Goal: Task Accomplishment & Management: Manage account settings

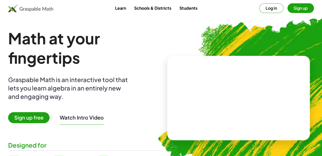
click at [259, 8] on button "Log in" at bounding box center [271, 8] width 24 height 10
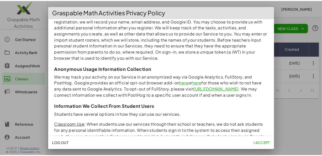
scroll to position [118, 0]
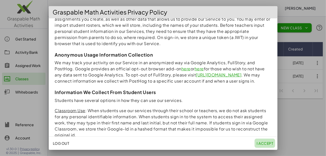
click at [271, 142] on span "I accept" at bounding box center [265, 143] width 17 height 5
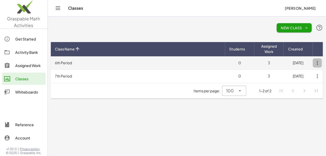
click at [318, 64] on icon "button" at bounding box center [317, 62] width 9 height 9
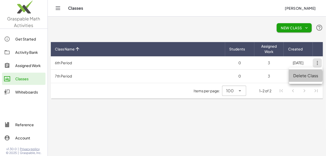
click at [297, 76] on div "Delete Class" at bounding box center [305, 75] width 25 height 6
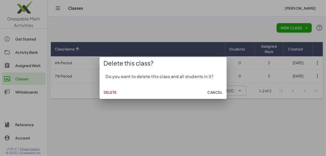
click at [107, 91] on span "Delete" at bounding box center [110, 92] width 13 height 5
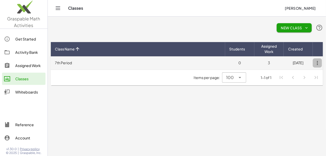
click at [317, 61] on icon "button" at bounding box center [317, 62] width 9 height 9
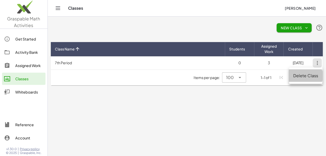
click at [302, 77] on div "Delete Class" at bounding box center [305, 75] width 25 height 6
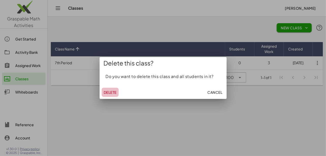
click at [108, 93] on span "Delete" at bounding box center [110, 92] width 13 height 5
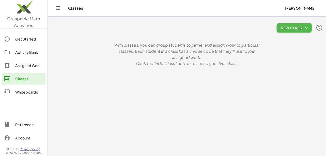
click at [308, 27] on icon "button" at bounding box center [306, 27] width 5 height 5
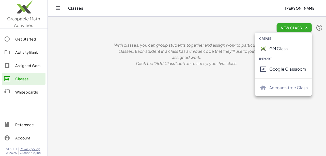
click at [273, 49] on div "GM Class" at bounding box center [289, 49] width 38 height 6
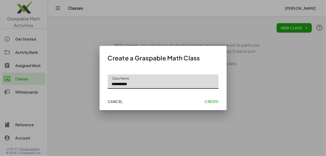
type input "**********"
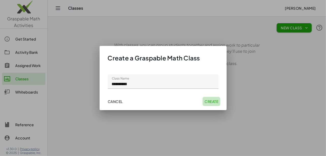
click at [209, 100] on span "Create" at bounding box center [212, 101] width 14 height 5
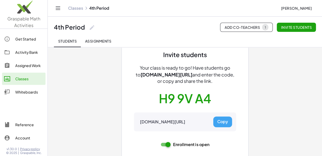
scroll to position [35, 0]
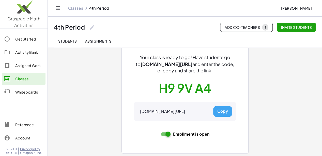
click at [300, 94] on div "Invite students Your class is ready to go! Have students go to gmacts.com/join-…" at bounding box center [185, 84] width 229 height 144
click at [300, 66] on div "Invite students Your class is ready to go! Have students go to gmacts.com/join-…" at bounding box center [185, 84] width 229 height 144
click at [222, 112] on button "Copy" at bounding box center [222, 111] width 19 height 11
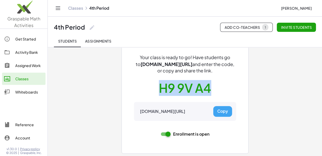
drag, startPoint x: 216, startPoint y: 87, endPoint x: 160, endPoint y: 90, distance: 56.0
click at [160, 90] on div "Invite students Your class is ready to go! Have students go to gmacts.com/join-…" at bounding box center [185, 90] width 102 height 101
copy button "H9 9V A4"
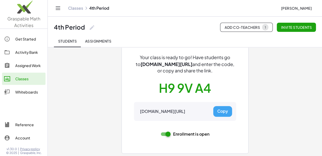
click at [283, 84] on div "Invite students Your class is ready to go! Have students go to gmacts.com/join-…" at bounding box center [185, 84] width 229 height 144
click at [263, 26] on span "1" at bounding box center [265, 27] width 6 height 7
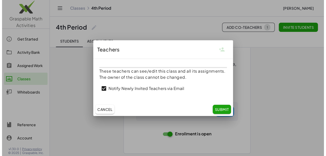
scroll to position [0, 0]
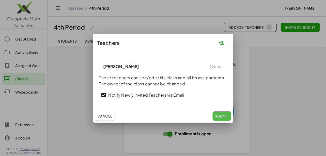
click at [225, 116] on span "Submit" at bounding box center [222, 115] width 14 height 5
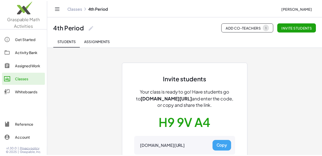
scroll to position [35, 0]
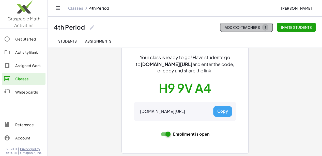
click at [236, 26] on span "Add Co-Teachers 1" at bounding box center [247, 27] width 44 height 7
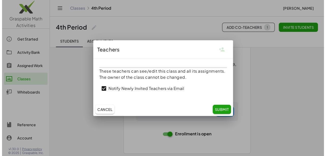
scroll to position [0, 0]
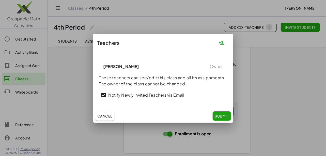
click at [222, 41] on icon "button" at bounding box center [222, 43] width 6 height 6
click at [223, 42] on icon "button" at bounding box center [222, 43] width 6 height 6
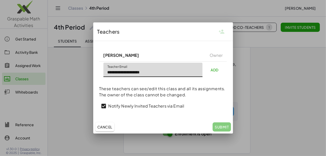
type input "**********"
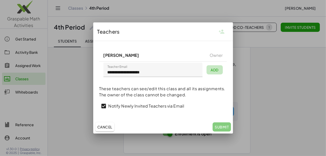
click at [216, 69] on span "Add" at bounding box center [215, 69] width 8 height 5
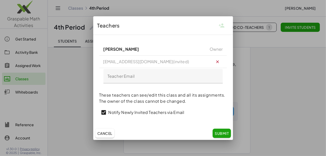
click at [223, 132] on span "Submit" at bounding box center [222, 133] width 14 height 5
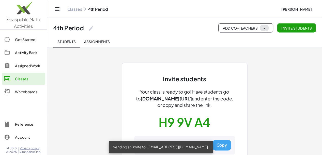
scroll to position [35, 0]
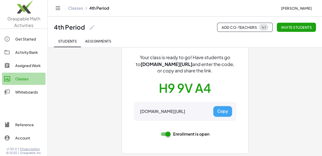
click at [21, 79] on div "Classes" at bounding box center [29, 79] width 28 height 6
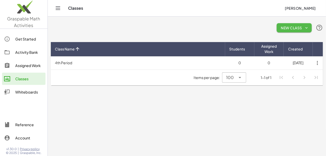
click at [302, 28] on span "New Class" at bounding box center [294, 27] width 27 height 5
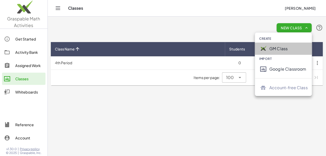
click at [280, 46] on div "GM Class" at bounding box center [289, 49] width 38 height 6
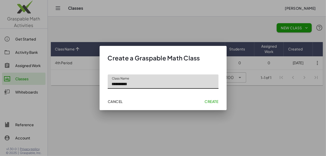
type input "**********"
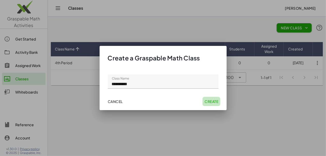
click at [208, 100] on span "Create" at bounding box center [212, 101] width 14 height 5
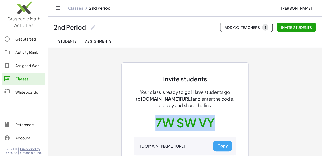
drag, startPoint x: 215, startPoint y: 122, endPoint x: 156, endPoint y: 119, distance: 59.1
click at [156, 119] on div "Invite students Your class is ready to go! Have students go to gmacts.com/join-…" at bounding box center [185, 125] width 102 height 101
copy button "7W SW VY"
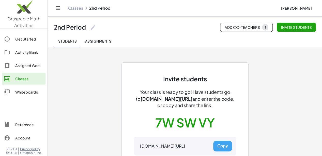
click at [300, 67] on div "Invite students Your class is ready to go! Have students go to gmacts.com/join-…" at bounding box center [185, 119] width 229 height 144
click at [22, 80] on div "Classes" at bounding box center [29, 79] width 28 height 6
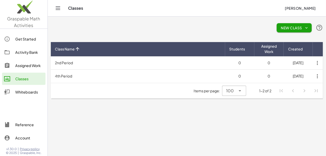
click at [288, 26] on span "New Class" at bounding box center [294, 27] width 27 height 5
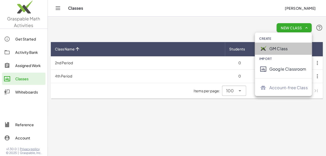
click at [278, 48] on div "GM Class" at bounding box center [289, 49] width 38 height 6
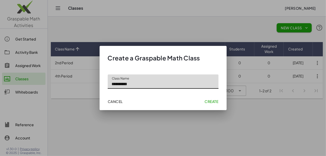
type input "**********"
click at [210, 101] on span "Create" at bounding box center [212, 101] width 14 height 5
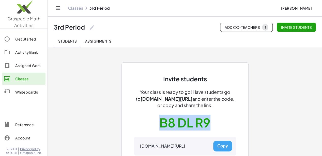
drag, startPoint x: 212, startPoint y: 119, endPoint x: 162, endPoint y: 118, distance: 49.1
click at [162, 120] on div "Invite students Your class is ready to go! Have students go to gmacts.com/join-…" at bounding box center [185, 125] width 102 height 101
copy button "B8 DL R9"
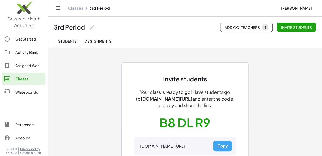
click at [300, 72] on div "Invite students Your class is ready to go! Have students go to gmacts.com/join-…" at bounding box center [185, 119] width 229 height 144
click at [24, 78] on div "Classes" at bounding box center [29, 79] width 28 height 6
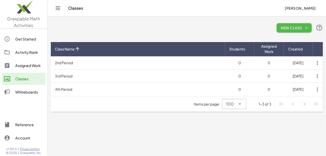
click at [286, 25] on span "New Class" at bounding box center [294, 27] width 27 height 5
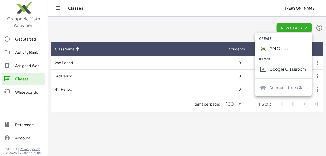
click at [288, 49] on div "GM Class" at bounding box center [289, 49] width 38 height 6
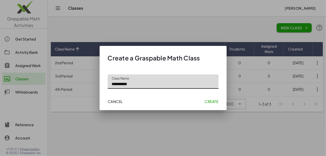
type input "**********"
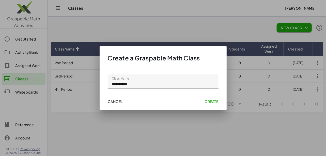
click at [207, 100] on span "Create" at bounding box center [212, 101] width 14 height 5
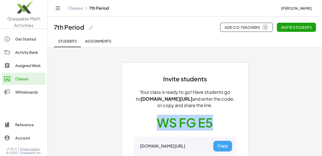
drag, startPoint x: 213, startPoint y: 119, endPoint x: 160, endPoint y: 125, distance: 53.2
click at [160, 125] on div "Invite students Your class is ready to go! Have students go to gmacts.com/join-…" at bounding box center [185, 125] width 102 height 101
copy button "WS FG E5"
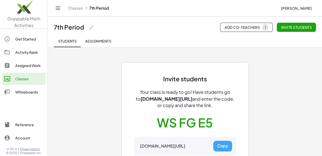
click at [288, 75] on div "Invite students Your class is ready to go! Have students go to gmacts.com/join-…" at bounding box center [185, 119] width 229 height 144
click at [18, 39] on div "Get Started" at bounding box center [29, 39] width 28 height 6
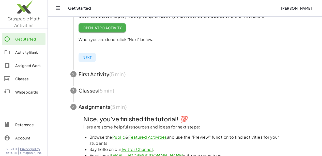
scroll to position [171, 0]
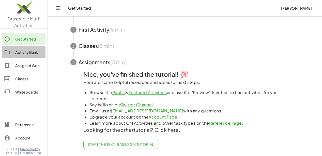
click at [26, 52] on div "Activity Bank" at bounding box center [29, 52] width 28 height 6
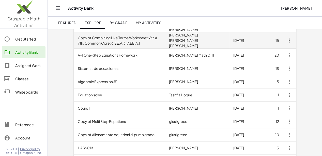
scroll to position [77, 0]
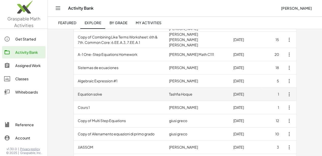
click at [292, 91] on icon "button" at bounding box center [289, 94] width 6 height 6
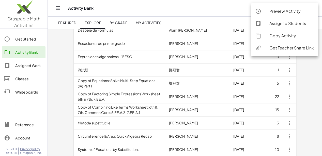
scroll to position [220, 0]
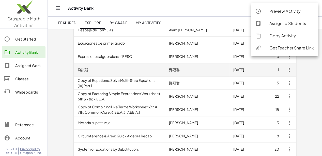
click at [292, 67] on icon "button" at bounding box center [289, 70] width 6 height 6
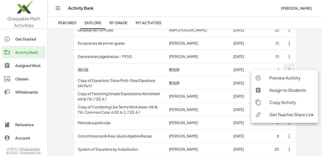
click at [295, 82] on link "Preview Activity" at bounding box center [284, 78] width 67 height 12
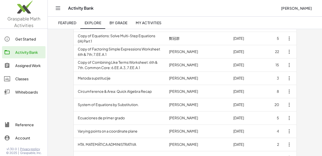
scroll to position [265, 0]
click at [58, 8] on icon "Toggle navigation" at bounding box center [58, 8] width 6 height 6
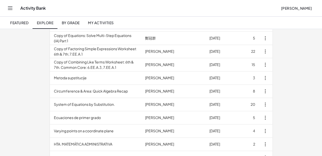
click at [58, 8] on div "Activity Bank" at bounding box center [148, 8] width 257 height 5
click at [10, 11] on icon "Toggle navigation" at bounding box center [10, 8] width 6 height 6
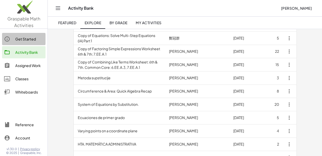
click at [17, 38] on div "Get Started" at bounding box center [29, 39] width 28 height 6
